Goal: Task Accomplishment & Management: Use online tool/utility

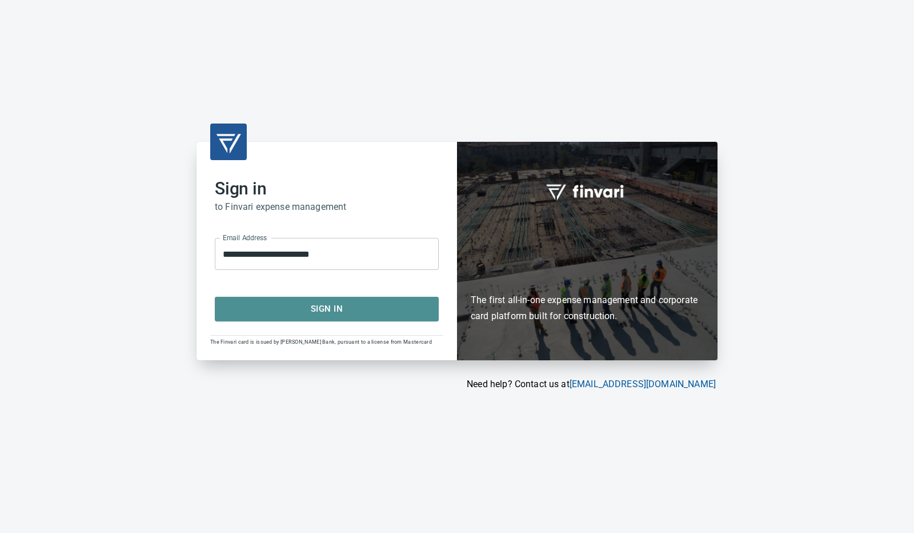
click at [362, 302] on span "Sign In" at bounding box center [326, 308] width 199 height 15
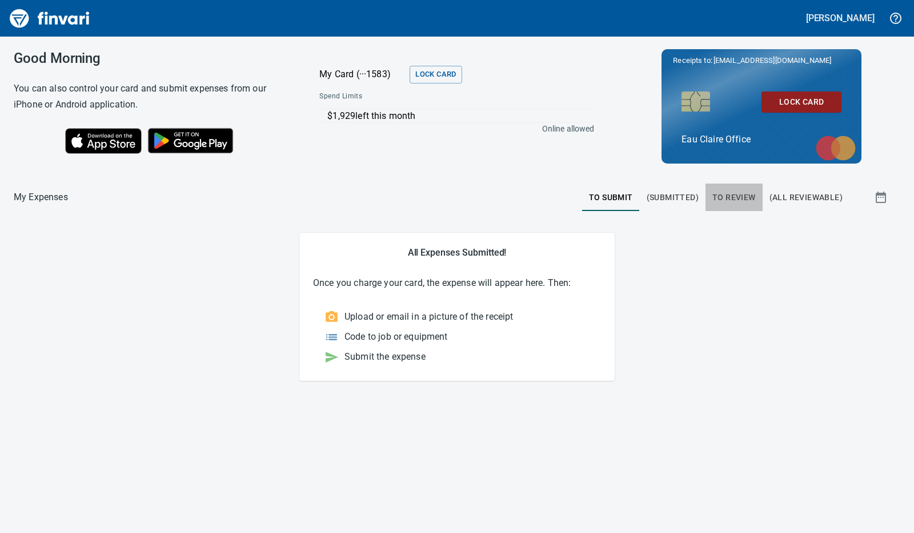
click at [737, 195] on span "To Review" at bounding box center [734, 197] width 43 height 14
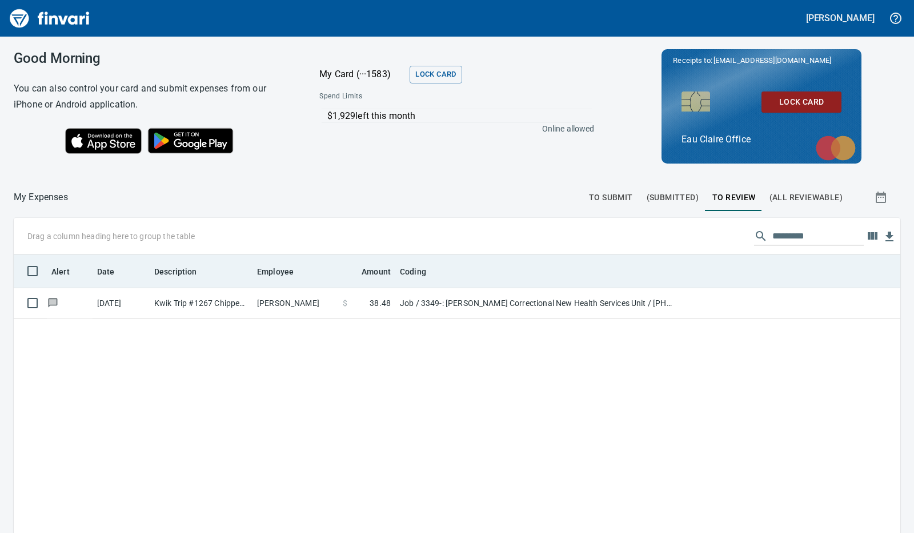
scroll to position [398, 869]
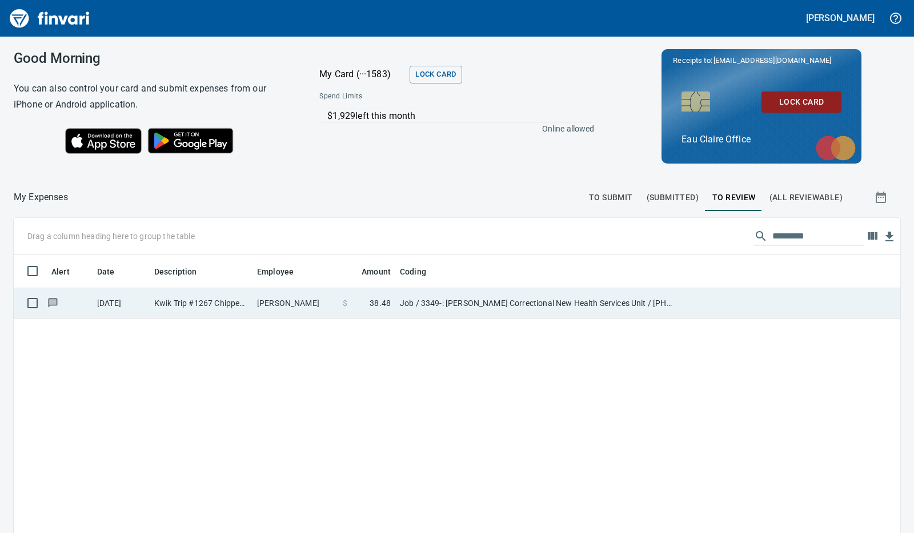
click at [345, 302] on span "$" at bounding box center [345, 302] width 5 height 11
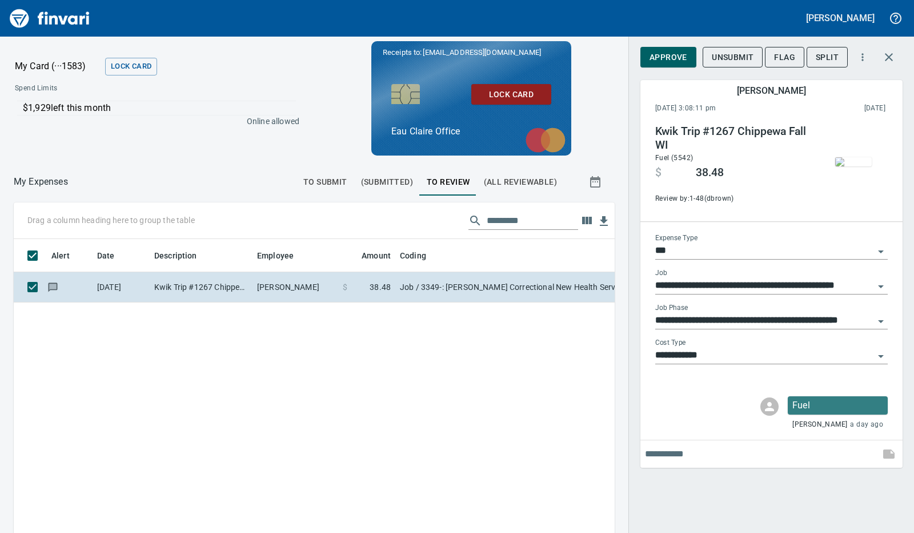
scroll to position [389, 575]
click at [671, 59] on span "Approve" at bounding box center [669, 57] width 38 height 14
